Goal: Task Accomplishment & Management: Manage account settings

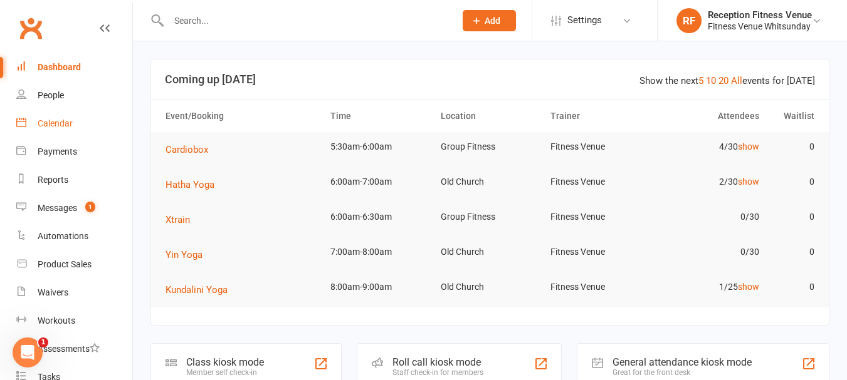
click at [63, 130] on link "Calendar" at bounding box center [74, 124] width 116 height 28
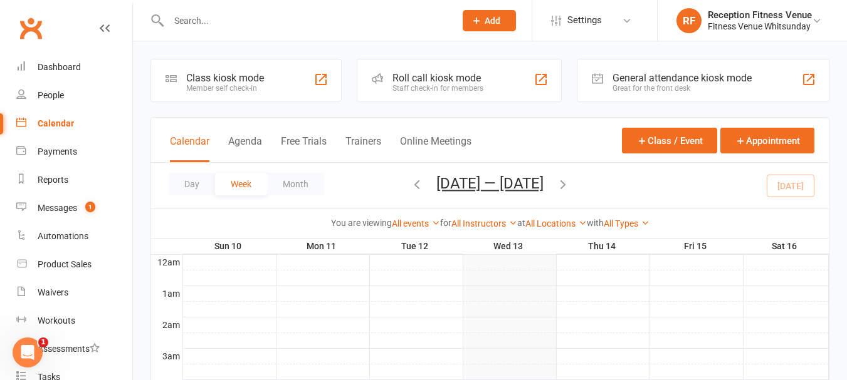
click at [273, 92] on div "Class kiosk mode Member self check-in" at bounding box center [245, 80] width 191 height 43
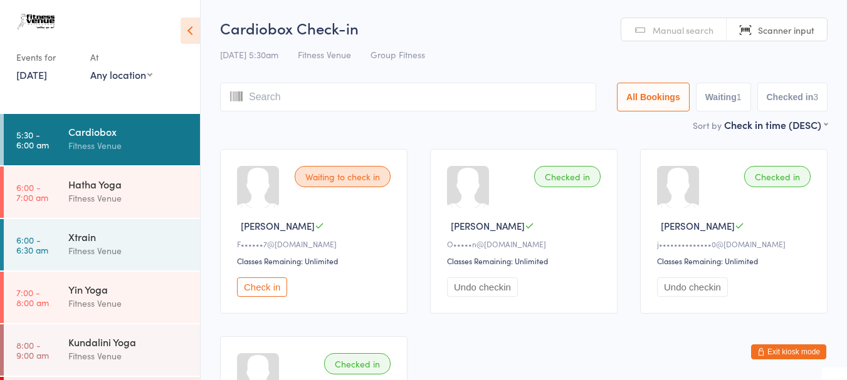
click at [199, 33] on icon at bounding box center [190, 31] width 19 height 26
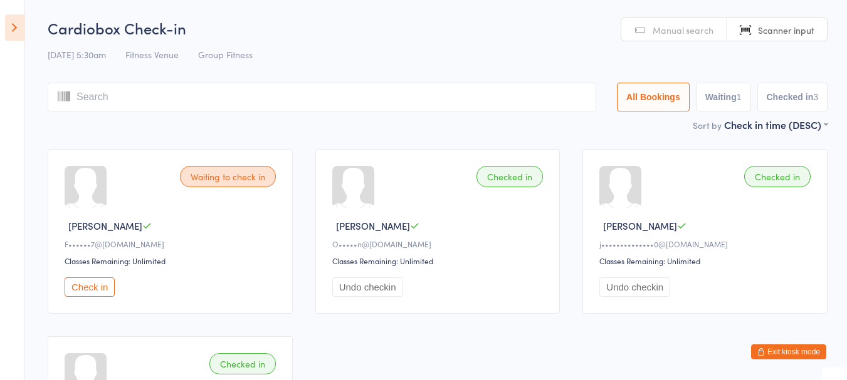
click at [779, 349] on button "Exit kiosk mode" at bounding box center [788, 352] width 75 height 15
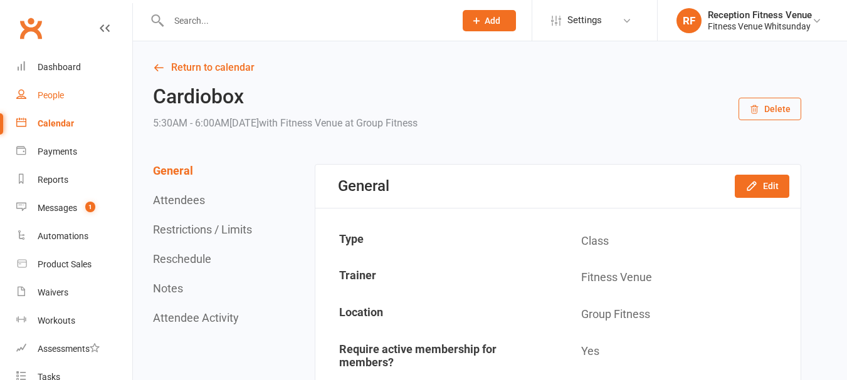
click at [61, 92] on div "People" at bounding box center [51, 95] width 26 height 10
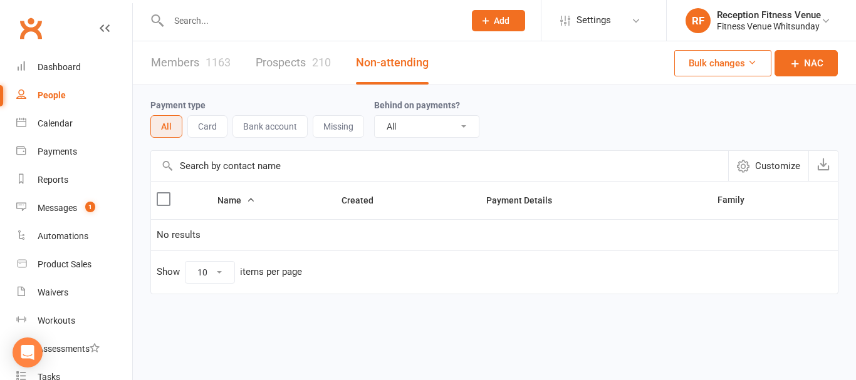
click at [291, 19] on input "text" at bounding box center [310, 21] width 291 height 18
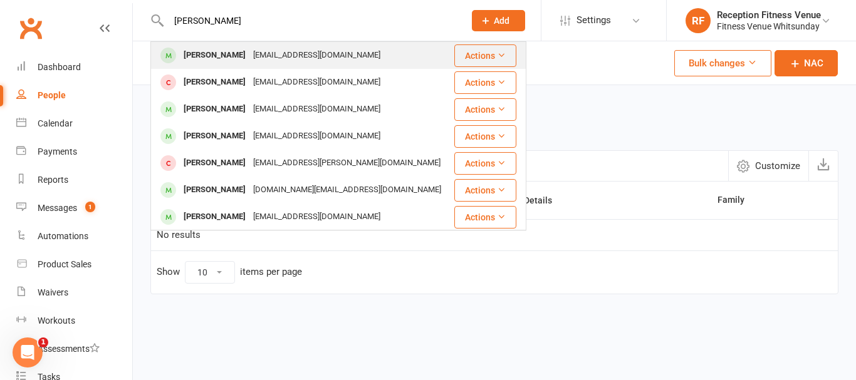
type input "william groni"
click at [300, 53] on div "billygrogan28@gmail.com" at bounding box center [316, 55] width 135 height 18
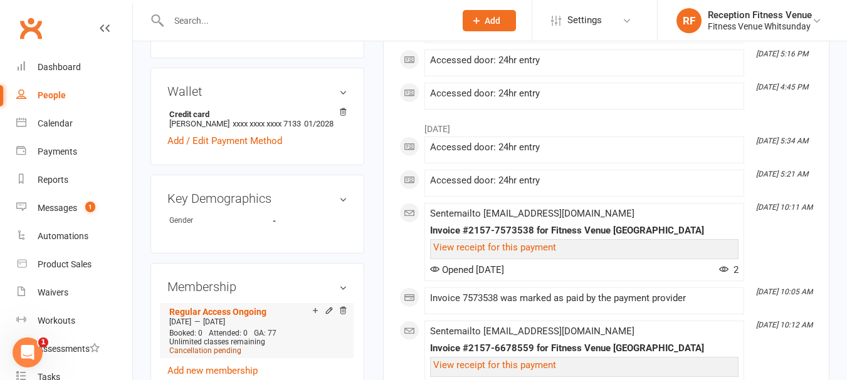
scroll to position [501, 0]
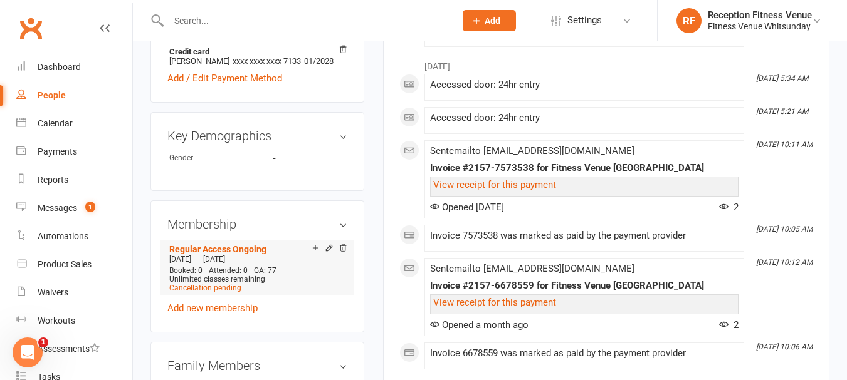
click at [219, 284] on span "Unlimited classes remaining" at bounding box center [217, 279] width 96 height 9
click at [253, 254] on link "Regular Access Ongoing" at bounding box center [217, 249] width 97 height 10
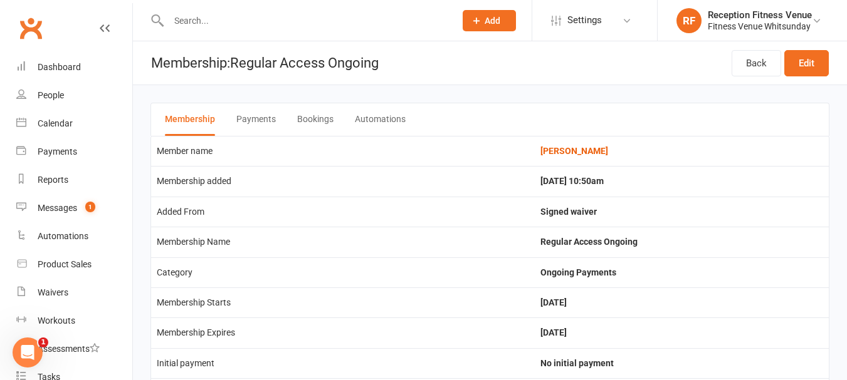
scroll to position [125, 0]
